Goal: Task Accomplishment & Management: Manage account settings

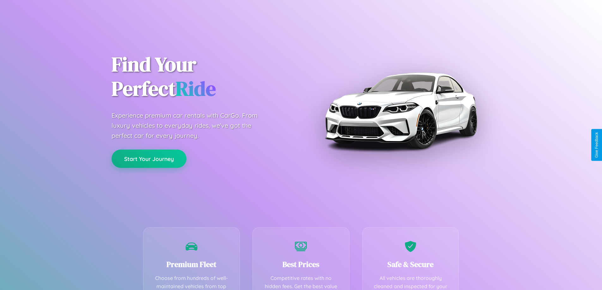
click at [149, 159] on button "Start Your Journey" at bounding box center [149, 159] width 75 height 18
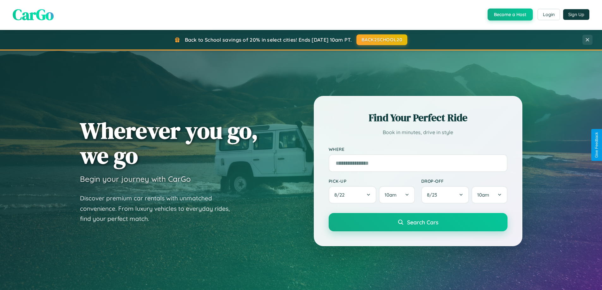
scroll to position [272, 0]
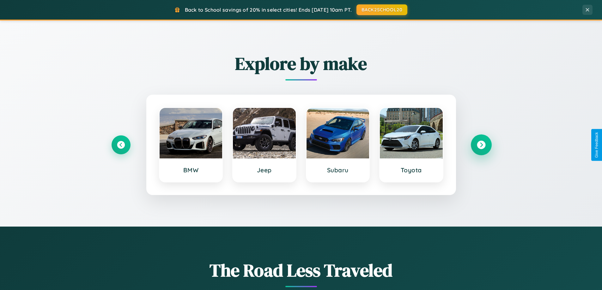
click at [481, 145] on icon at bounding box center [481, 145] width 9 height 9
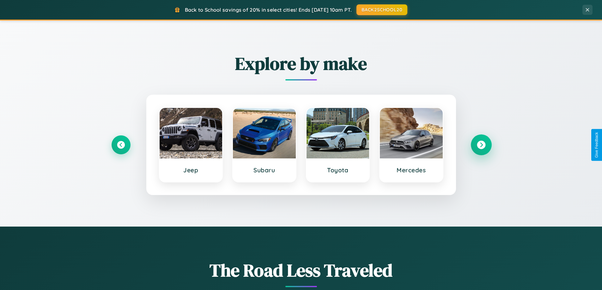
click at [481, 145] on icon at bounding box center [481, 145] width 9 height 9
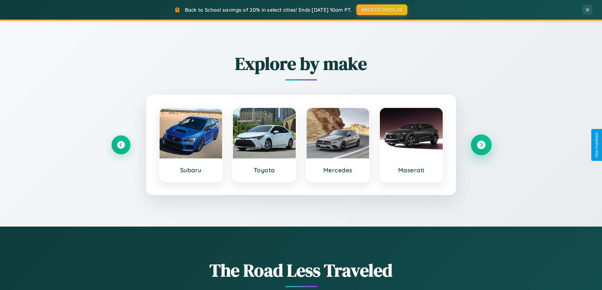
click at [481, 145] on icon at bounding box center [481, 145] width 9 height 9
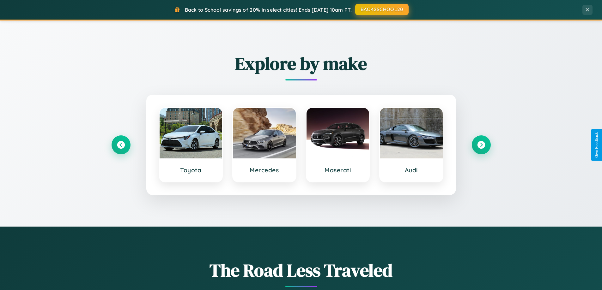
click at [382, 9] on button "BACK2SCHOOL20" at bounding box center [381, 9] width 53 height 11
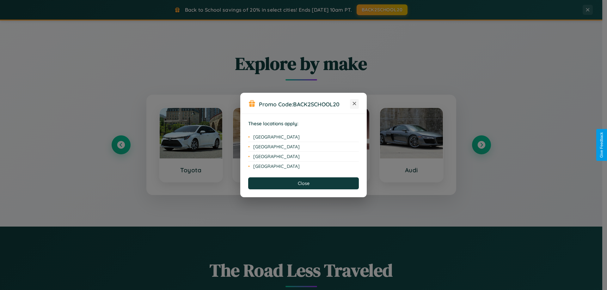
click at [354, 104] on icon at bounding box center [354, 103] width 3 height 3
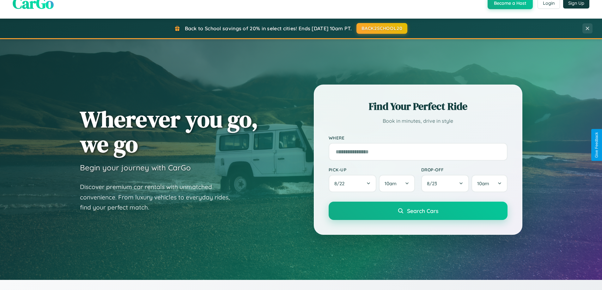
scroll to position [0, 0]
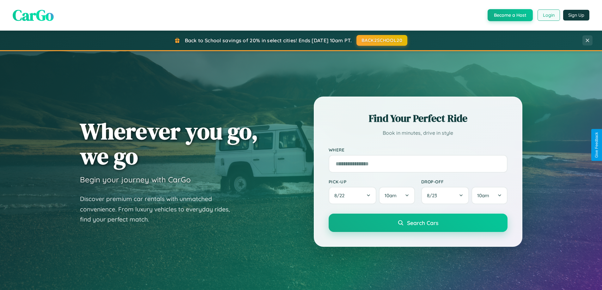
click at [548, 15] on button "Login" at bounding box center [549, 14] width 22 height 11
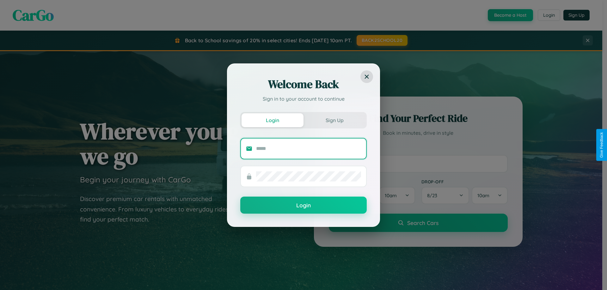
click at [309, 149] on input "text" at bounding box center [308, 149] width 105 height 10
type input "**********"
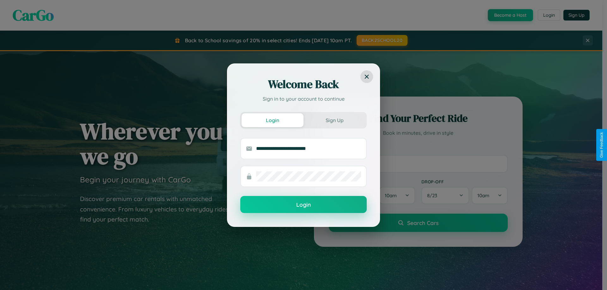
click at [303, 205] on button "Login" at bounding box center [303, 204] width 126 height 17
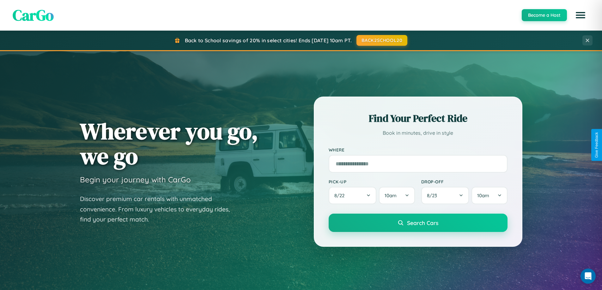
scroll to position [19, 0]
